Goal: Information Seeking & Learning: Learn about a topic

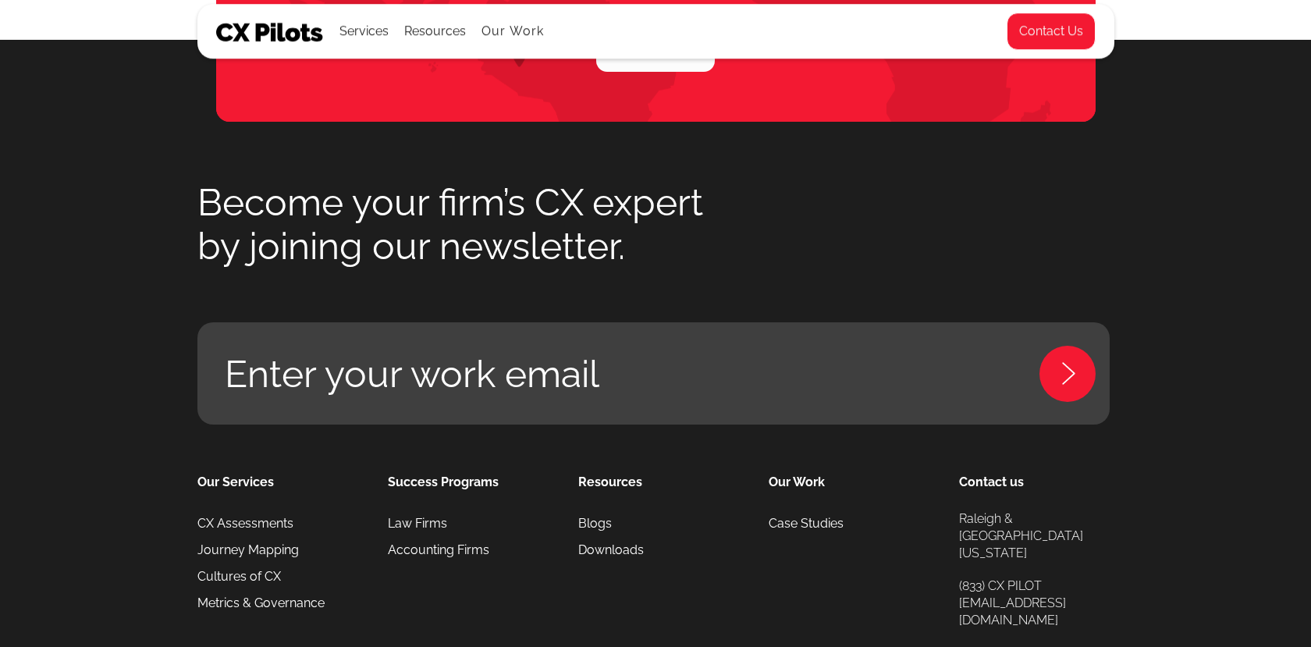
scroll to position [7160, 0]
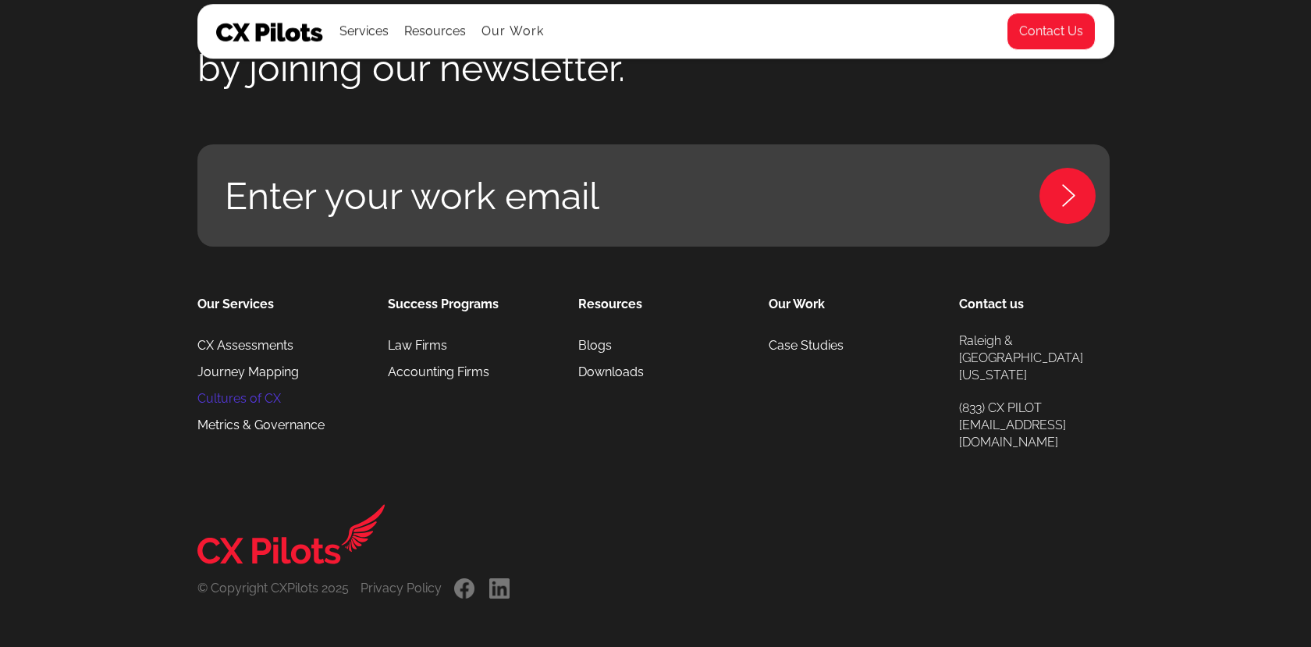
click at [272, 396] on link "Cultures of CX" at bounding box center [239, 399] width 84 height 27
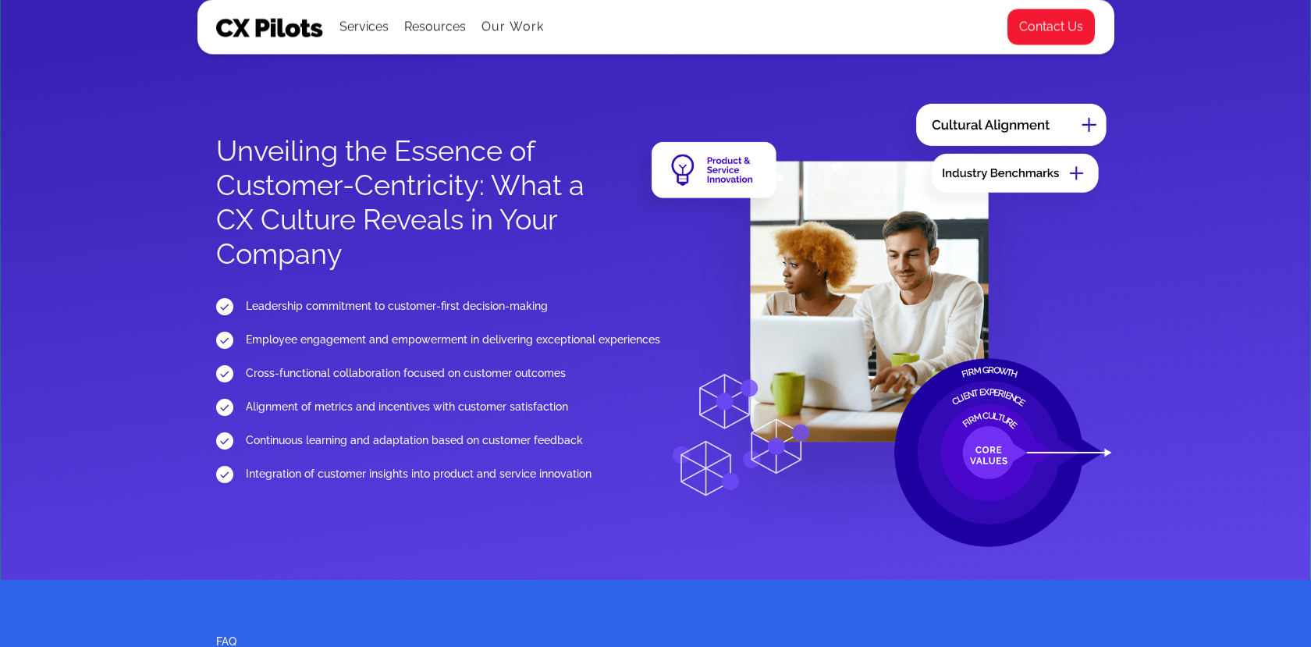
scroll to position [1797, 0]
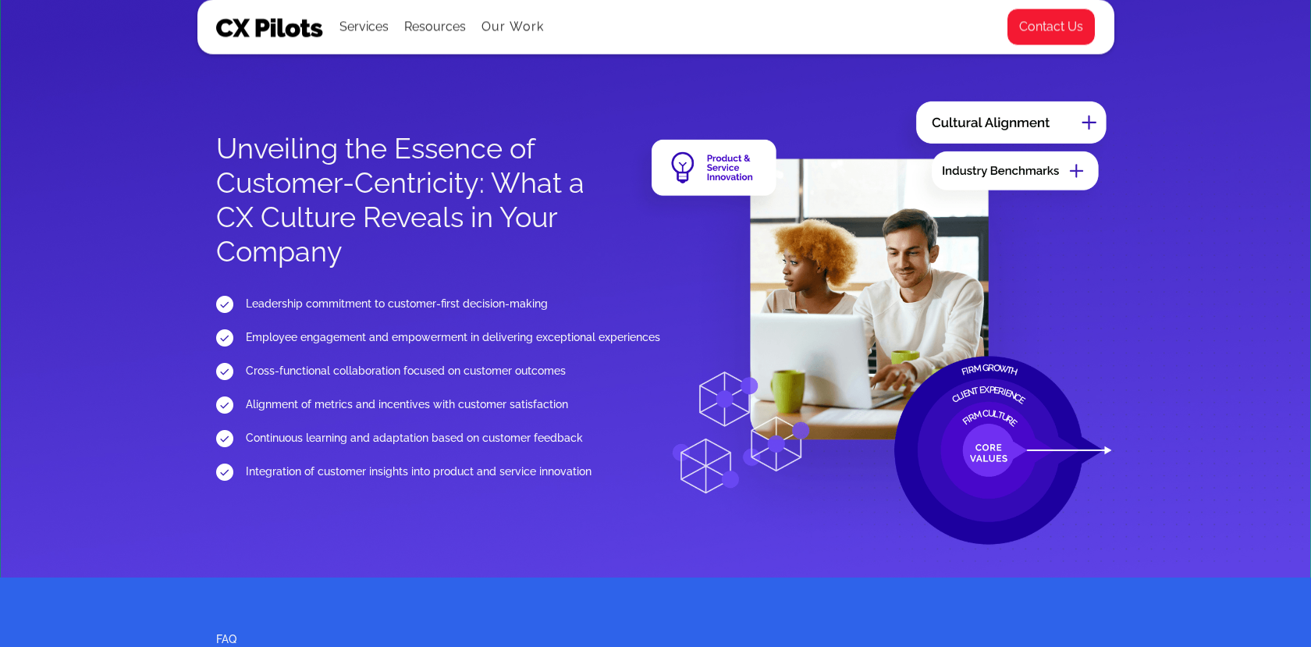
click at [1090, 119] on img at bounding box center [871, 320] width 488 height 451
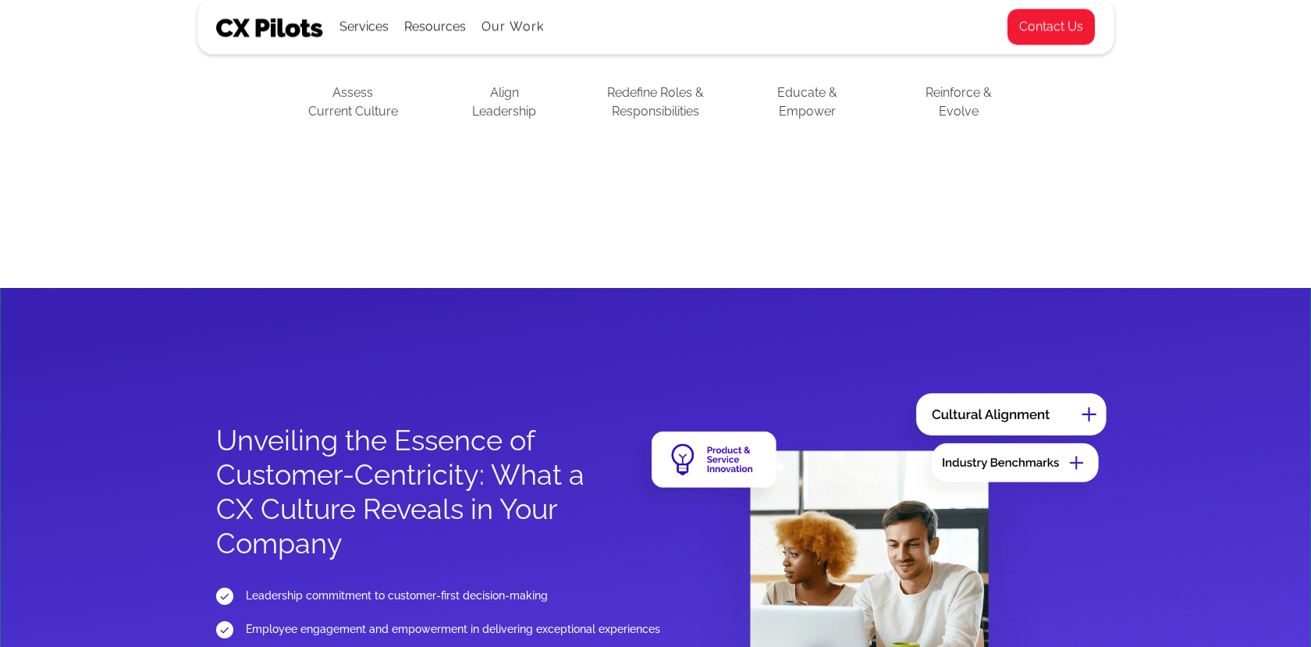
scroll to position [0, 0]
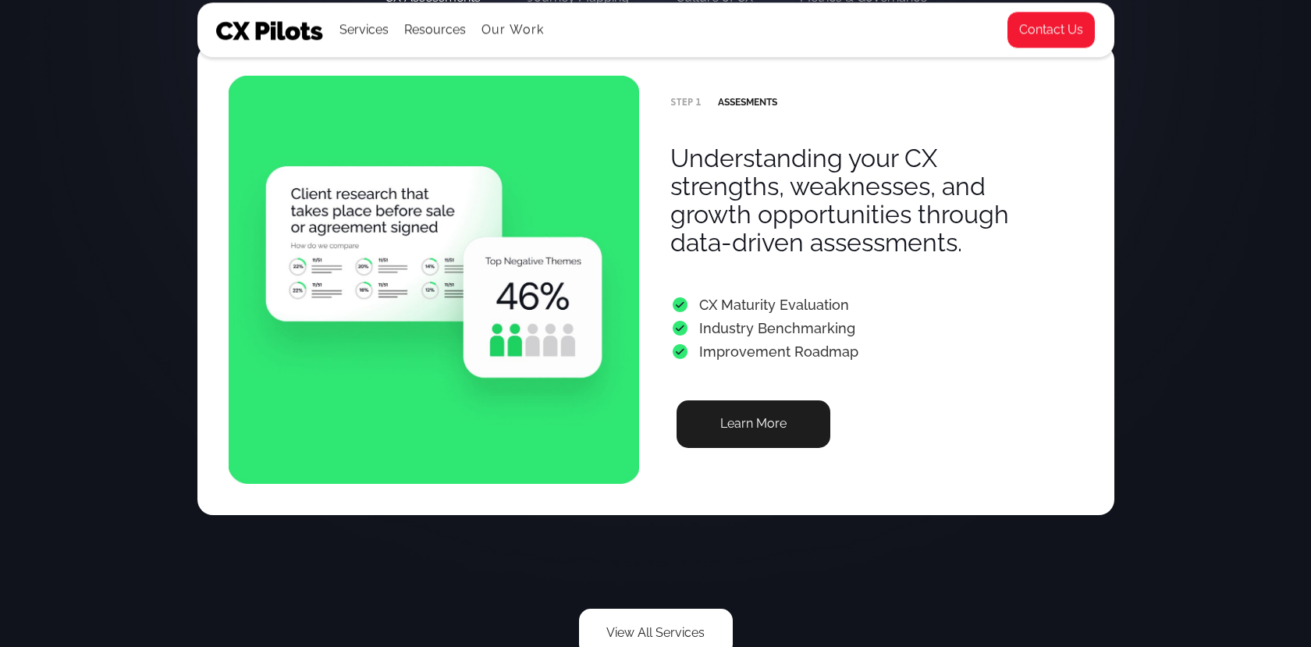
scroll to position [3216, 0]
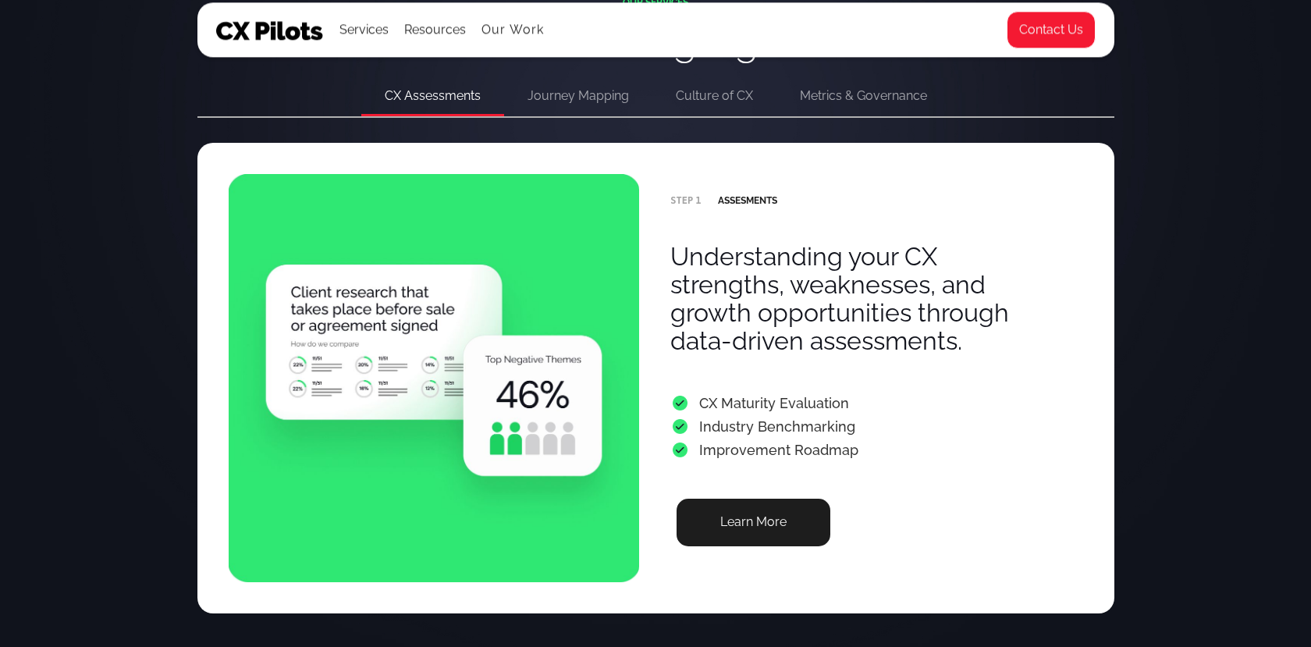
drag, startPoint x: 798, startPoint y: 201, endPoint x: 617, endPoint y: 208, distance: 181.2
click at [617, 208] on div "step 1 Assesments Understanding your CX strengths, weaknesses, and growth oppor…" at bounding box center [655, 378] width 917 height 471
click at [617, 208] on img at bounding box center [434, 378] width 411 height 408
click at [697, 214] on div "step 1 Assesments Understanding your CX strengths, weaknesses, and growth oppor…" at bounding box center [876, 378] width 412 height 429
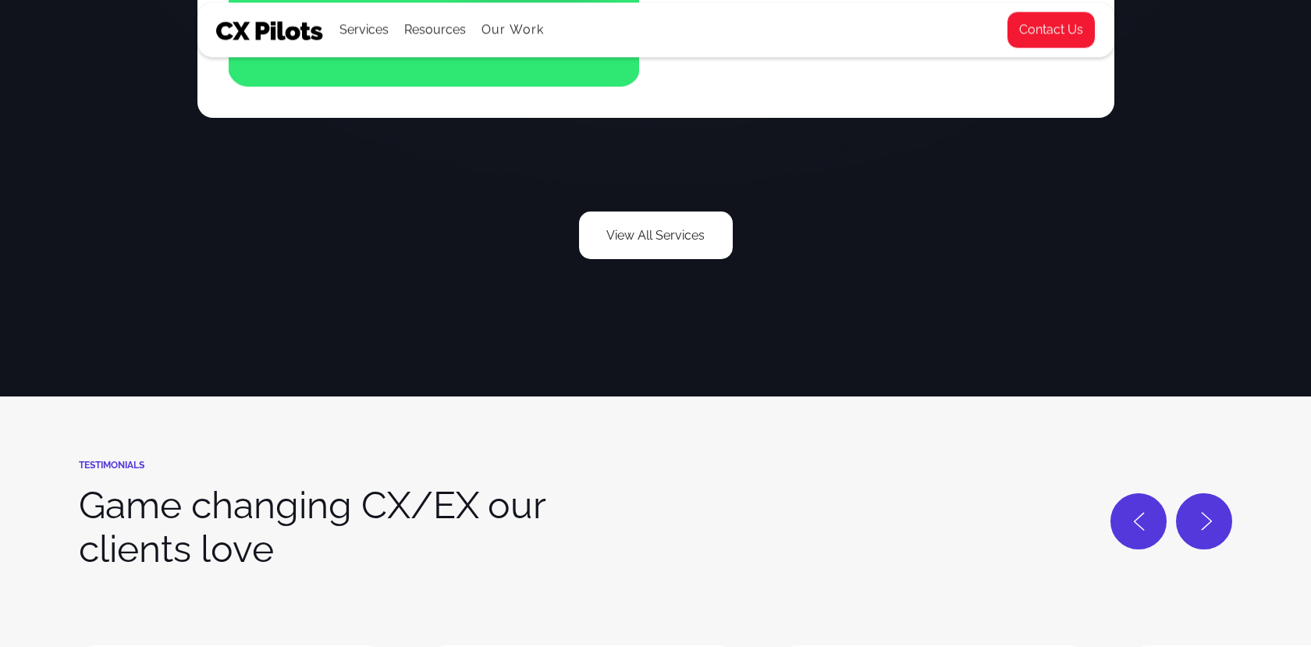
scroll to position [4029, 0]
